Goal: Task Accomplishment & Management: Complete application form

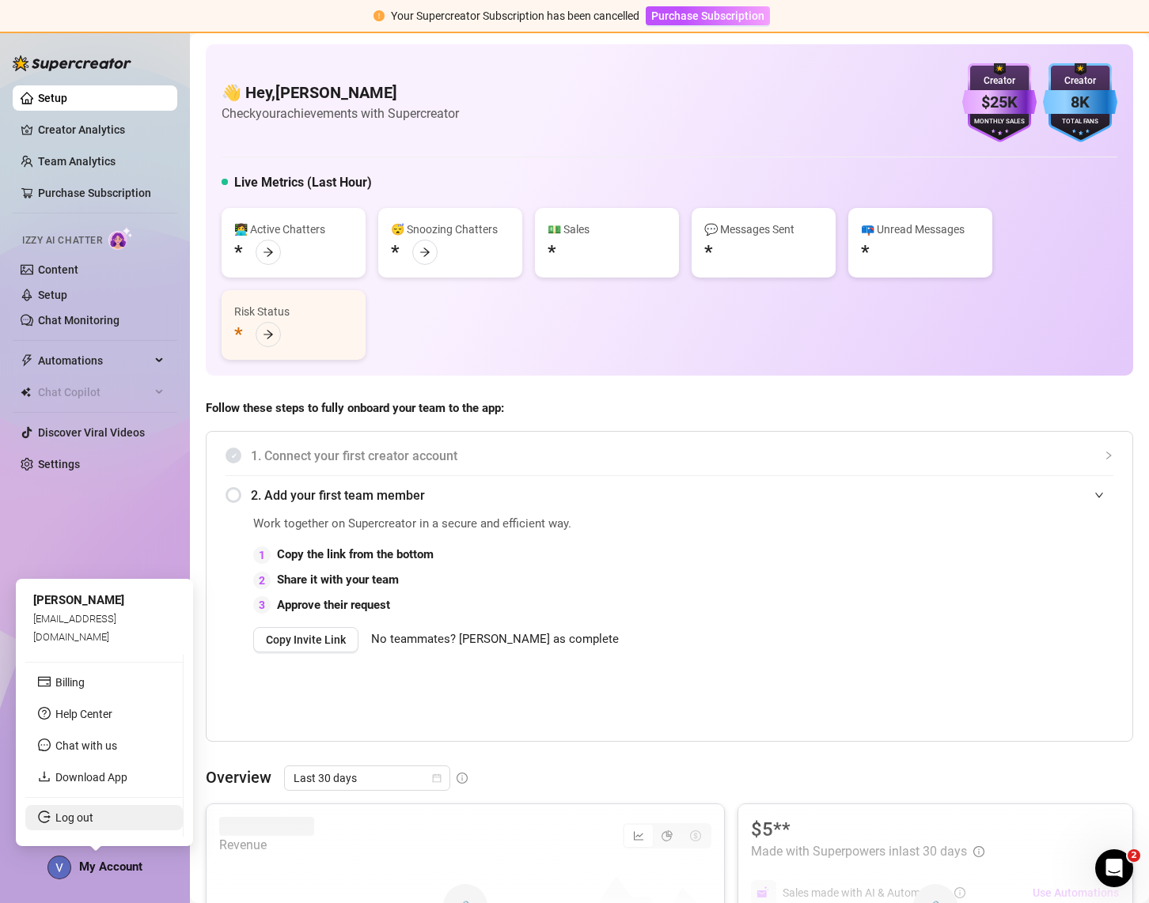
click at [85, 824] on link "Log out" at bounding box center [74, 818] width 38 height 13
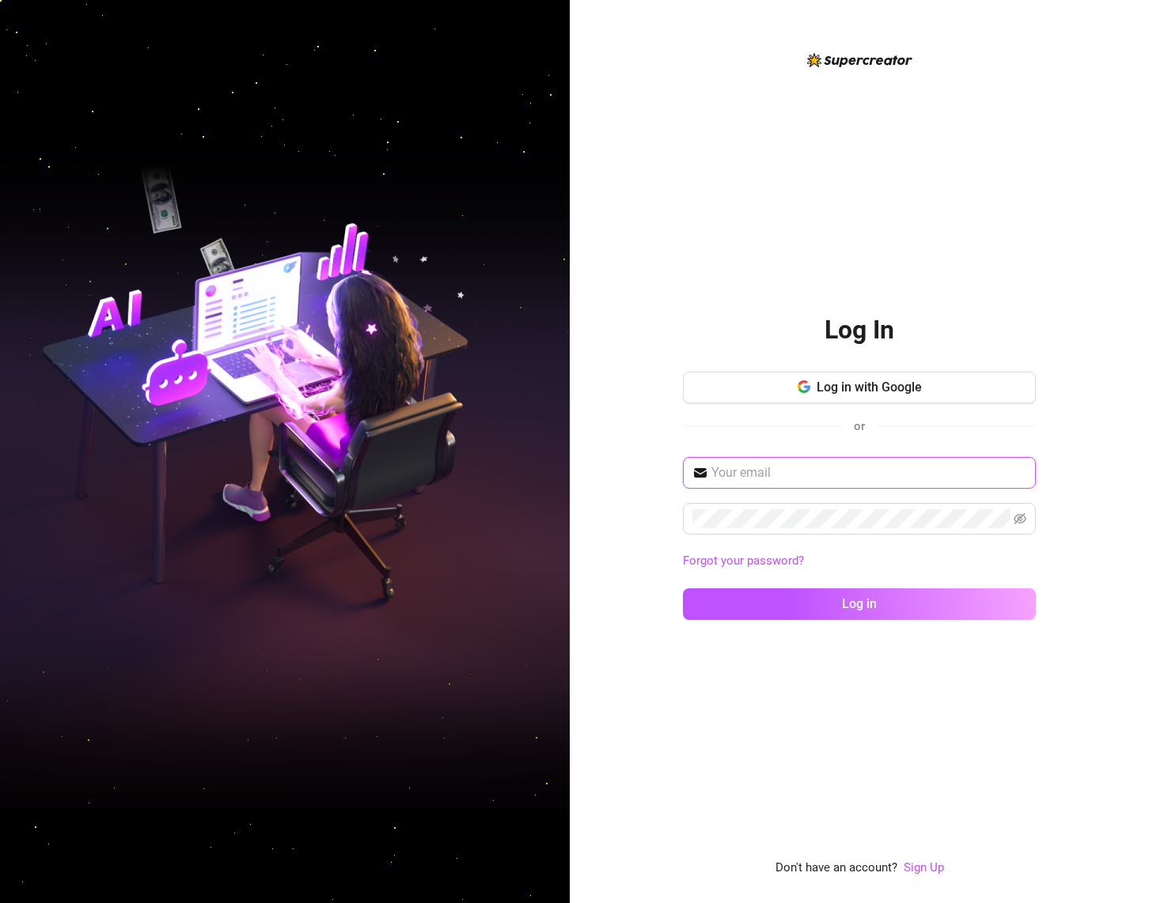
click at [813, 471] on input "text" at bounding box center [868, 473] width 315 height 19
drag, startPoint x: 861, startPoint y: 471, endPoint x: 336, endPoint y: 413, distance: 527.6
click at [336, 413] on div "Log In Log in with Google or [EMAIL_ADDRESS][DOMAIN_NAME] Forgot your password?…" at bounding box center [574, 451] width 1149 height 903
type input "[EMAIL_ADDRESS][DOMAIN_NAME]"
click at [930, 869] on link "Sign Up" at bounding box center [923, 868] width 40 height 14
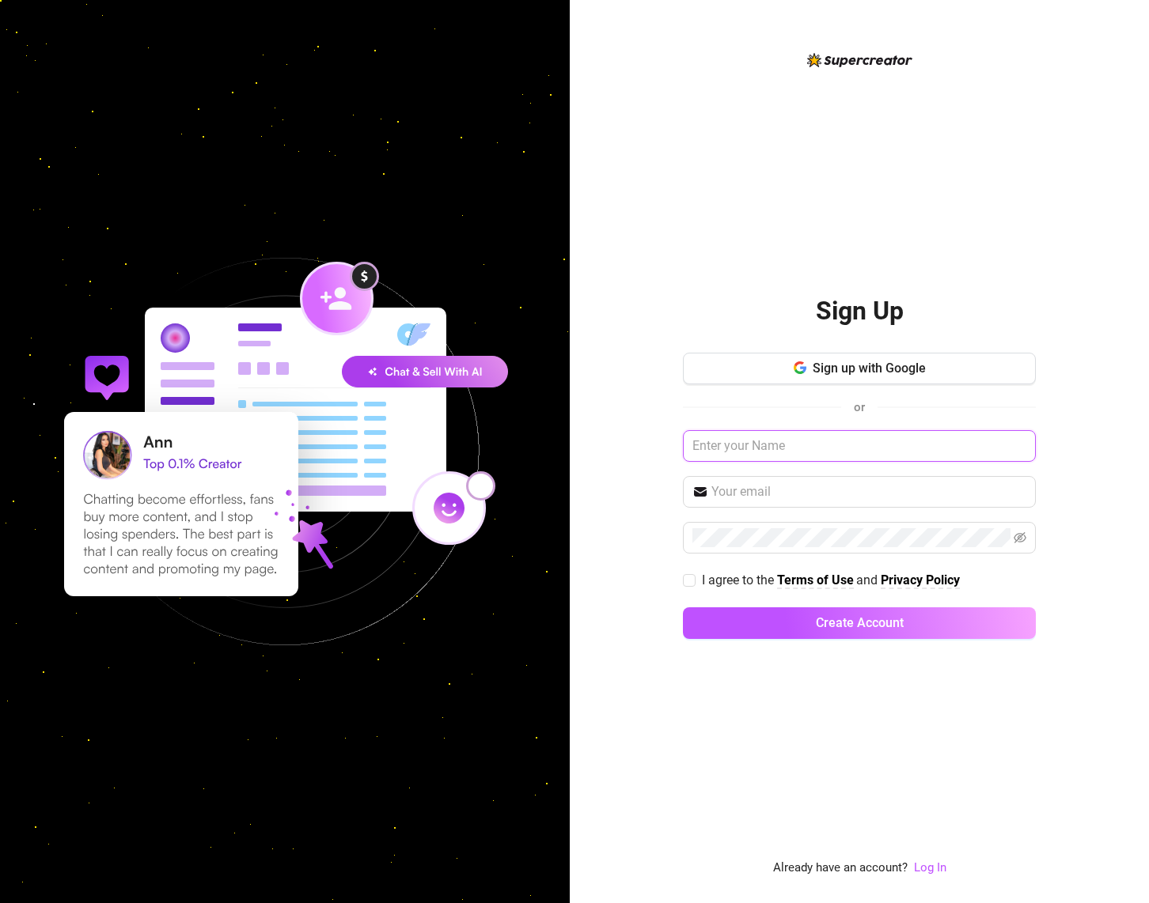
click at [759, 444] on input "text" at bounding box center [859, 446] width 353 height 32
paste input "[EMAIL_ADDRESS][DOMAIN_NAME]"
type input "[EMAIL_ADDRESS][DOMAIN_NAME]"
type input "V SS"
click at [817, 495] on input "text" at bounding box center [868, 492] width 315 height 19
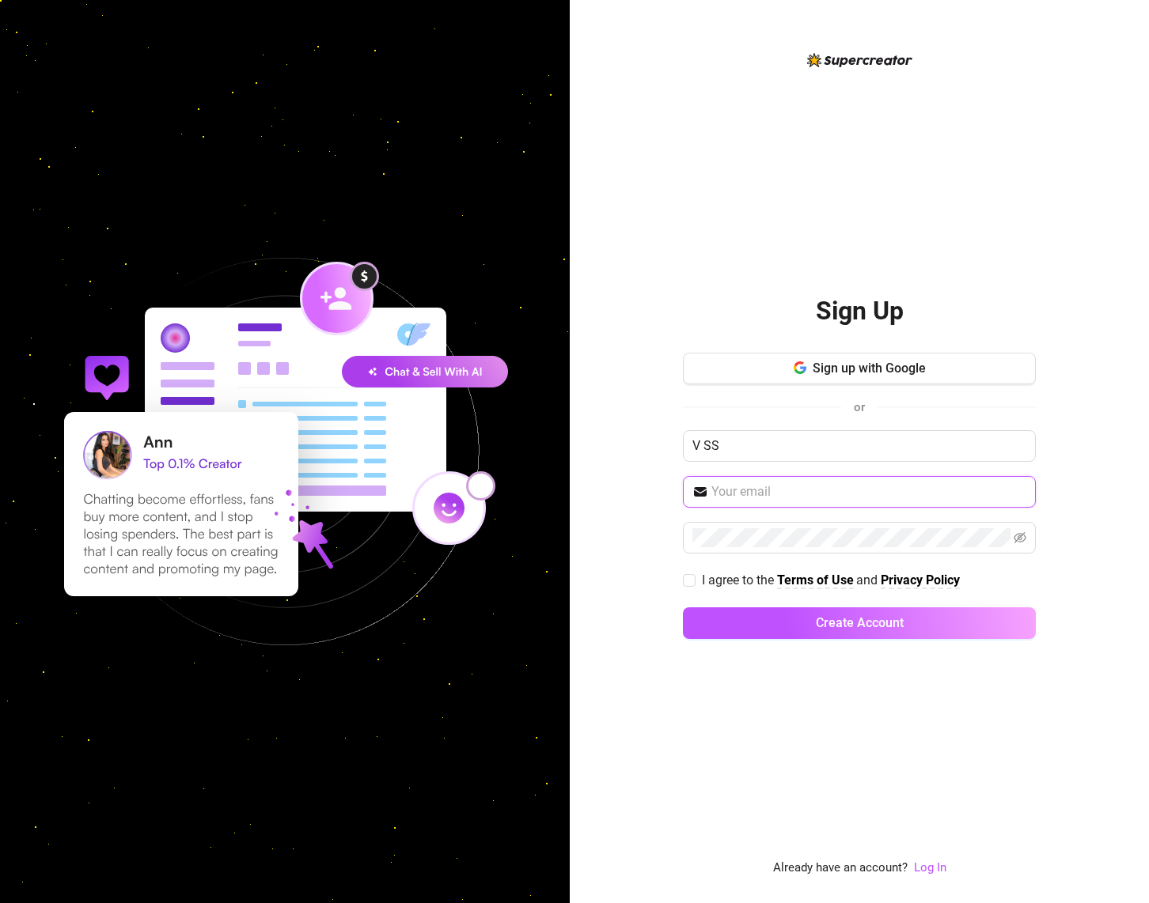
paste input "[EMAIL_ADDRESS][DOMAIN_NAME]"
type input "[EMAIL_ADDRESS][DOMAIN_NAME]"
click at [778, 523] on span at bounding box center [859, 538] width 353 height 32
click at [694, 586] on span at bounding box center [689, 580] width 13 height 13
click at [694, 585] on input "I agree to the Terms of Use and Privacy Policy" at bounding box center [688, 579] width 11 height 11
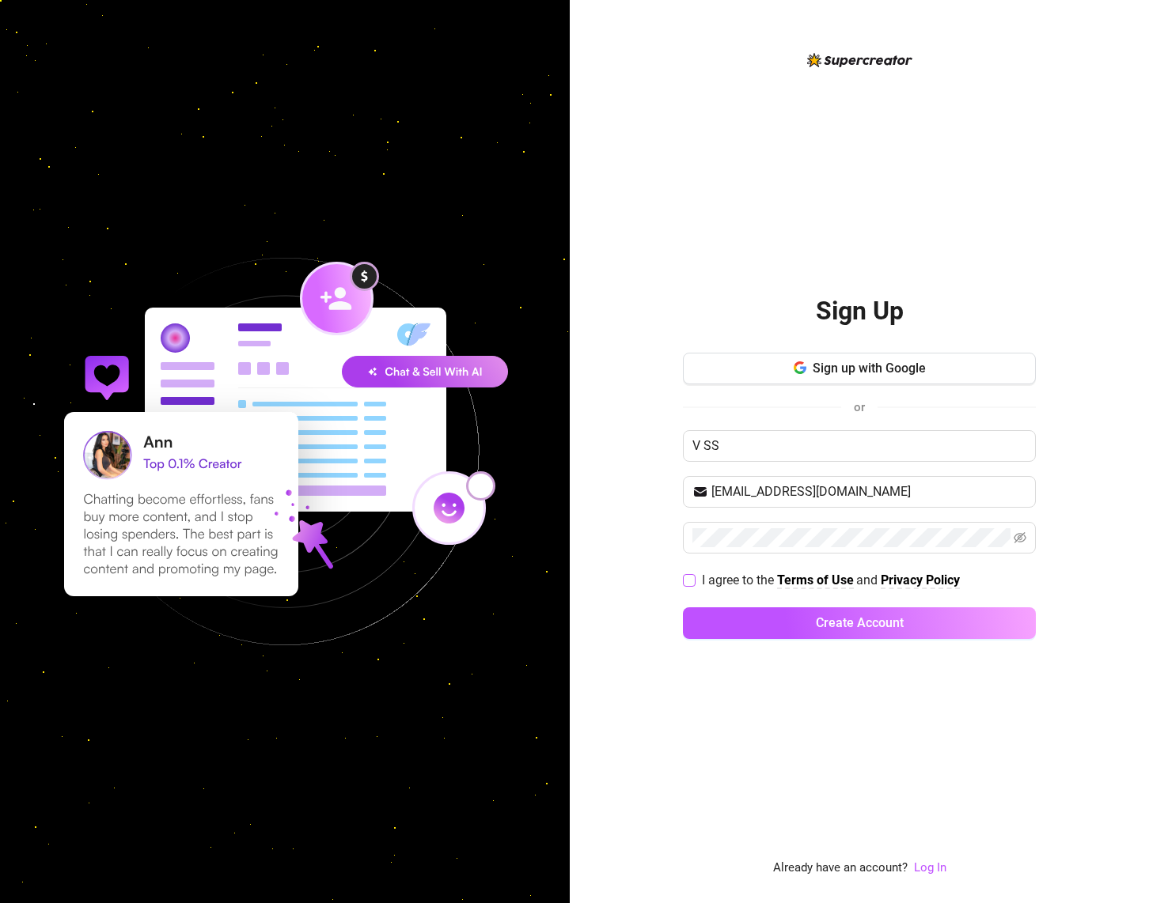
checkbox input "true"
click at [786, 612] on button "Create Account" at bounding box center [859, 624] width 353 height 32
